Goal: Task Accomplishment & Management: Manage account settings

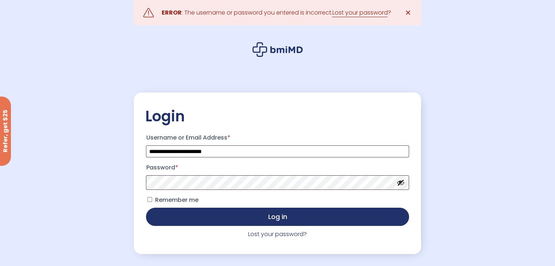
click at [404, 181] on button "Show password" at bounding box center [401, 183] width 8 height 8
drag, startPoint x: 296, startPoint y: 215, endPoint x: 333, endPoint y: 200, distance: 38.8
click at [299, 214] on button "Log in" at bounding box center [277, 217] width 263 height 18
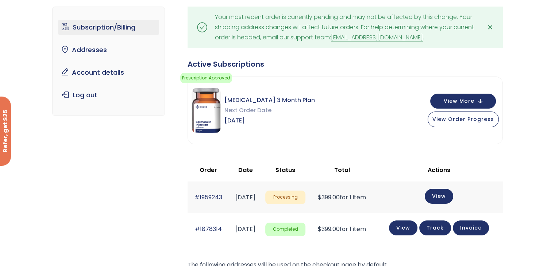
scroll to position [73, 0]
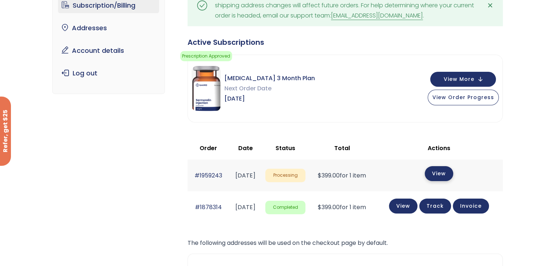
click at [453, 174] on link "View" at bounding box center [439, 173] width 28 height 15
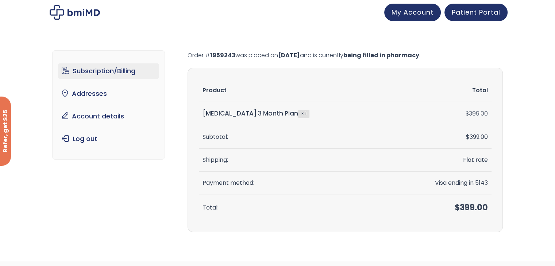
click at [120, 68] on link "Subscription/Billing" at bounding box center [108, 71] width 101 height 15
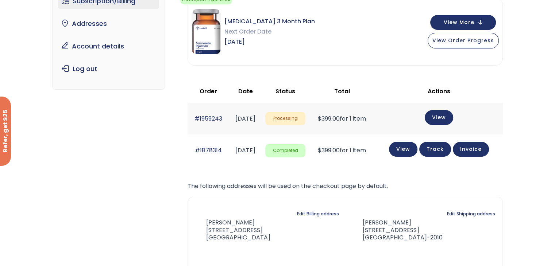
scroll to position [37, 0]
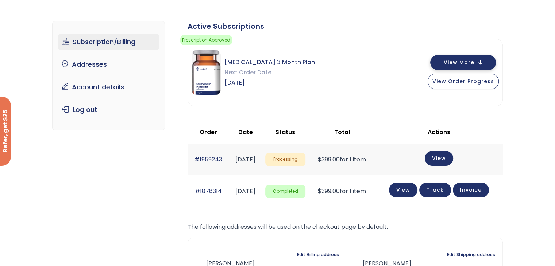
click at [472, 64] on span "View More" at bounding box center [459, 62] width 31 height 5
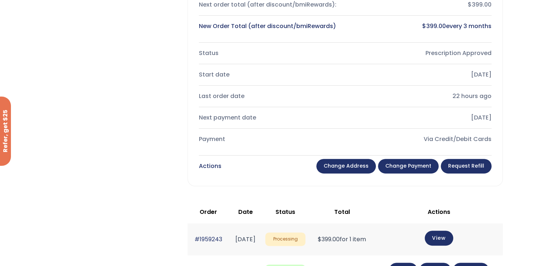
scroll to position [219, 0]
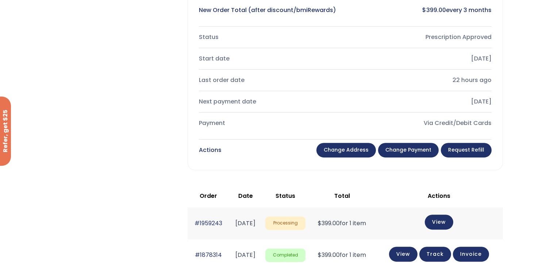
click at [422, 151] on link "Change payment" at bounding box center [408, 150] width 61 height 15
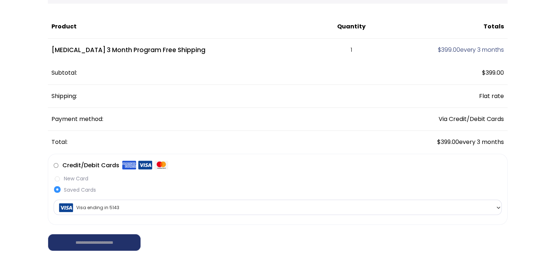
scroll to position [73, 0]
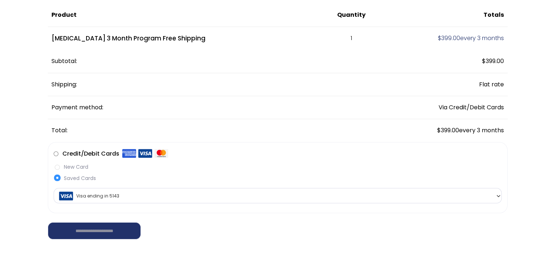
click at [56, 177] on label "Saved Cards" at bounding box center [278, 179] width 448 height 8
click at [497, 196] on b at bounding box center [499, 196] width 6 height 6
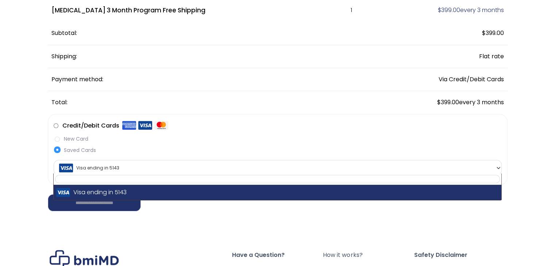
scroll to position [146, 0]
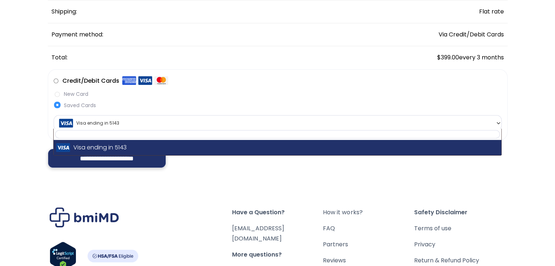
click at [109, 161] on input "**********" at bounding box center [107, 158] width 118 height 19
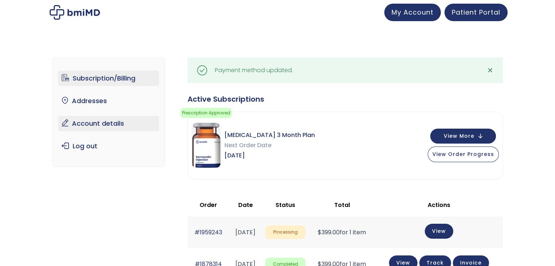
click at [99, 123] on link "Account details" at bounding box center [108, 123] width 101 height 15
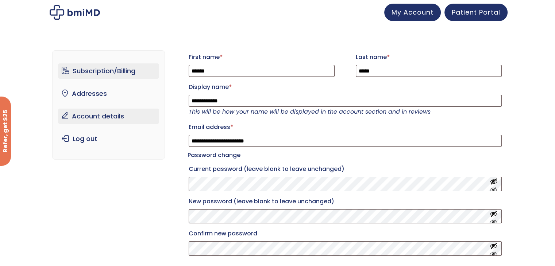
click at [116, 73] on link "Subscription/Billing" at bounding box center [108, 71] width 101 height 15
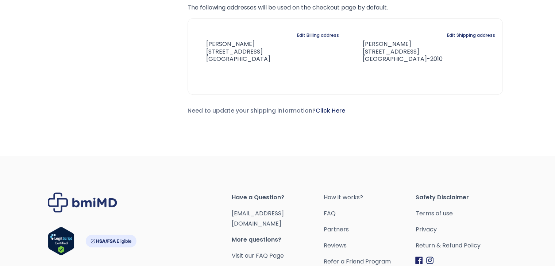
scroll to position [320, 0]
